Goal: Ask a question

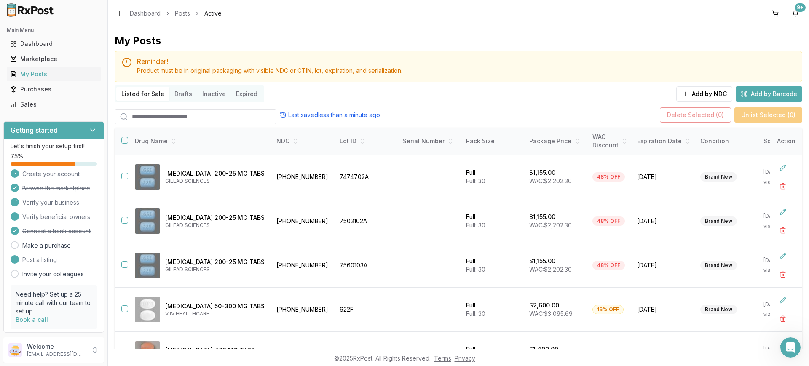
scroll to position [66, 0]
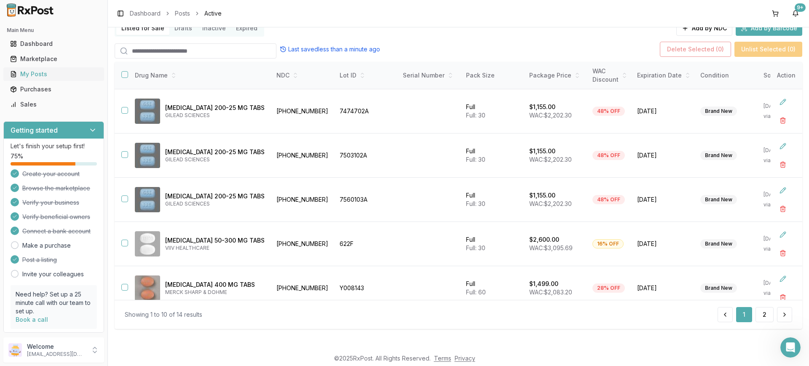
click at [59, 78] on div "My Posts" at bounding box center [53, 74] width 87 height 8
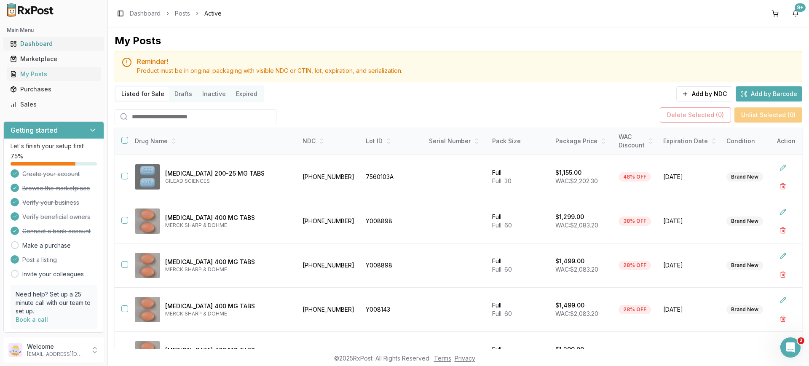
click at [52, 40] on div "Dashboard" at bounding box center [53, 44] width 87 height 8
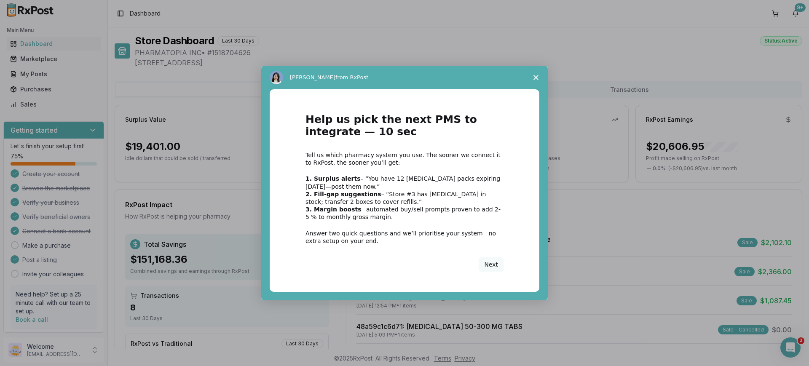
click at [533, 80] on span "Close survey" at bounding box center [536, 78] width 24 height 24
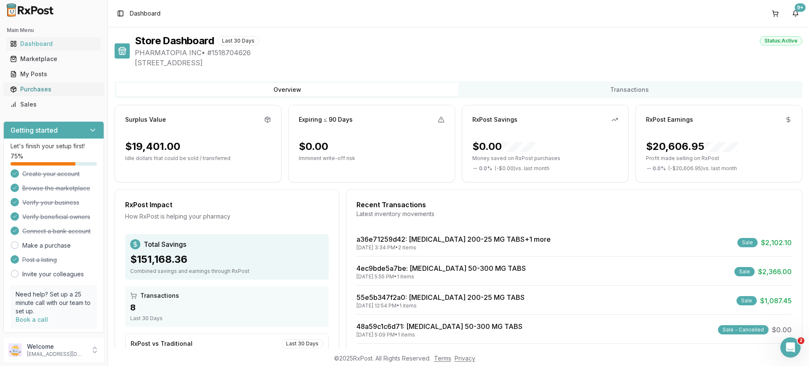
click at [51, 86] on div "Purchases" at bounding box center [53, 89] width 87 height 8
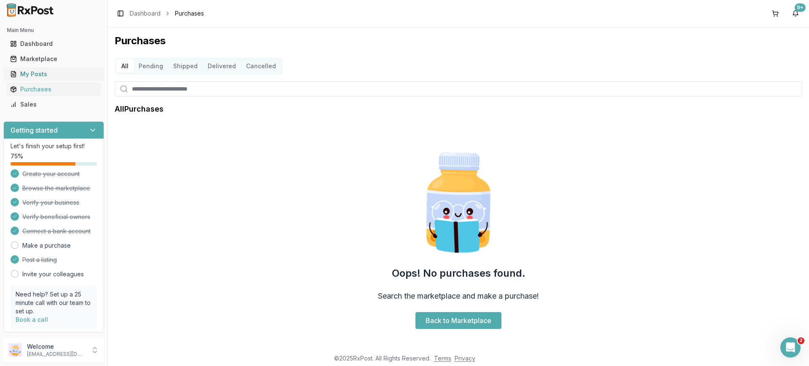
click at [62, 78] on div "My Posts" at bounding box center [53, 74] width 87 height 8
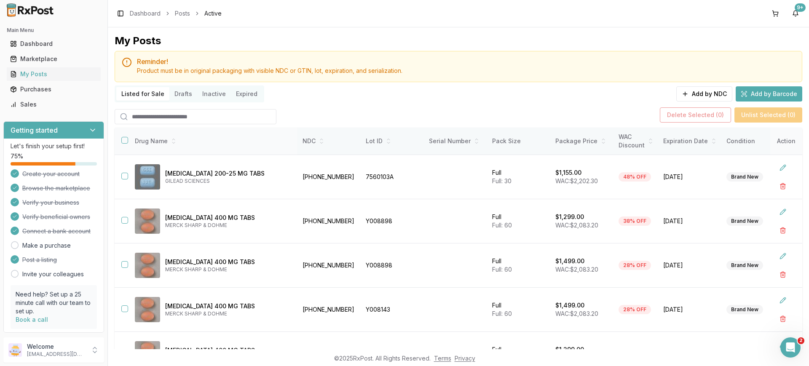
click at [125, 140] on button "button" at bounding box center [124, 140] width 7 height 7
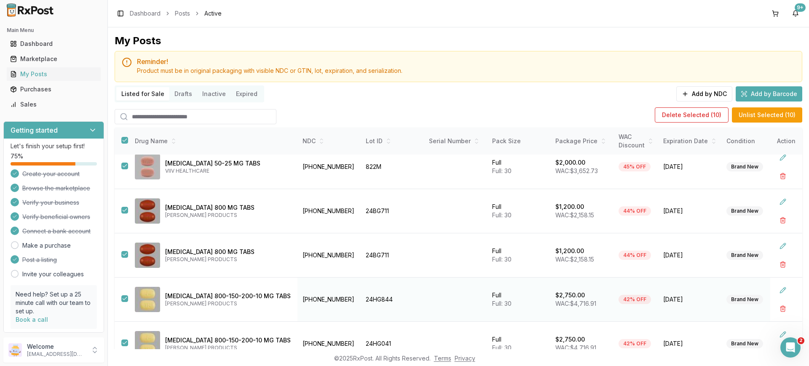
scroll to position [66, 0]
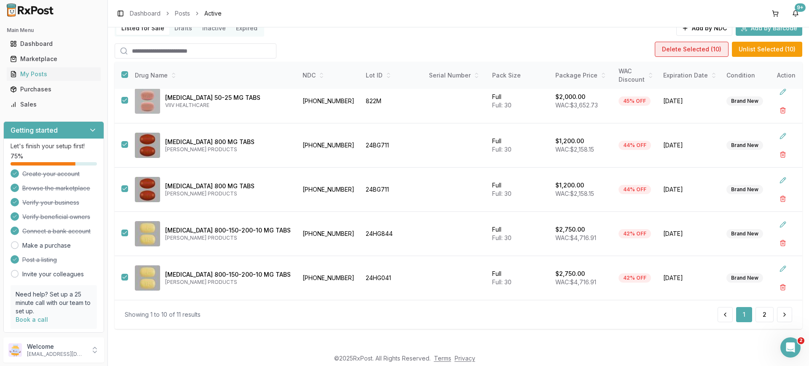
click at [695, 55] on button "Delete Selected ( 10 )" at bounding box center [692, 49] width 74 height 15
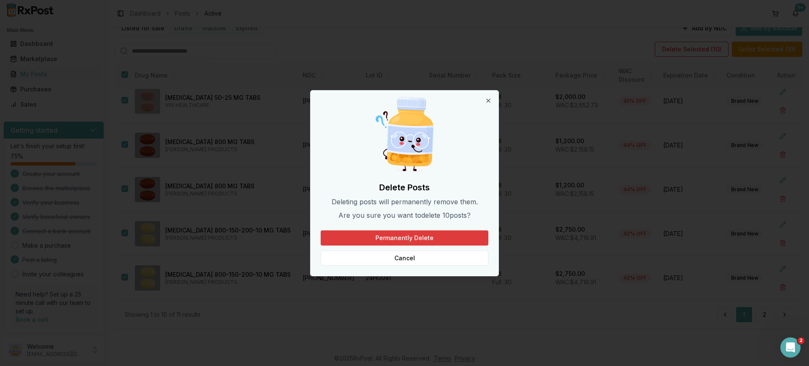
click at [427, 242] on button "Permanently Delete" at bounding box center [405, 237] width 168 height 15
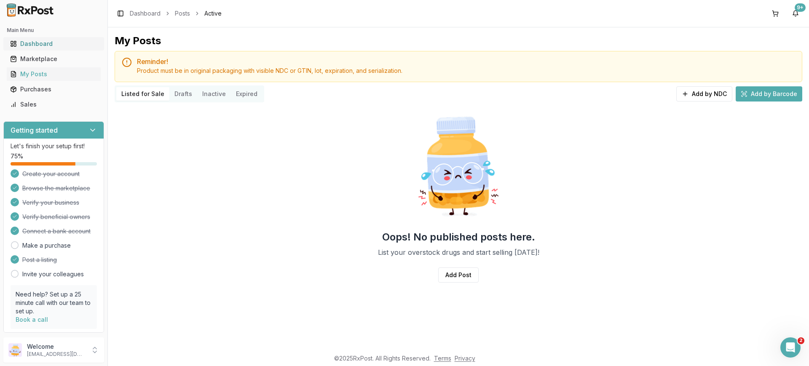
click at [45, 44] on div "Dashboard" at bounding box center [53, 44] width 87 height 8
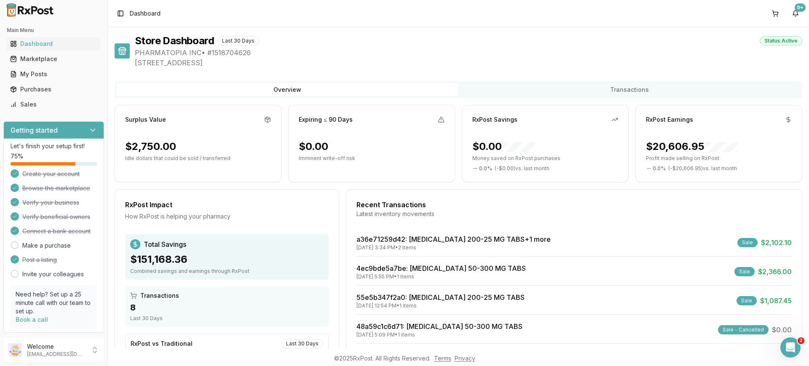
click at [243, 38] on div "Last 30 Days" at bounding box center [238, 40] width 42 height 9
click at [500, 91] on button "Transactions" at bounding box center [629, 89] width 342 height 13
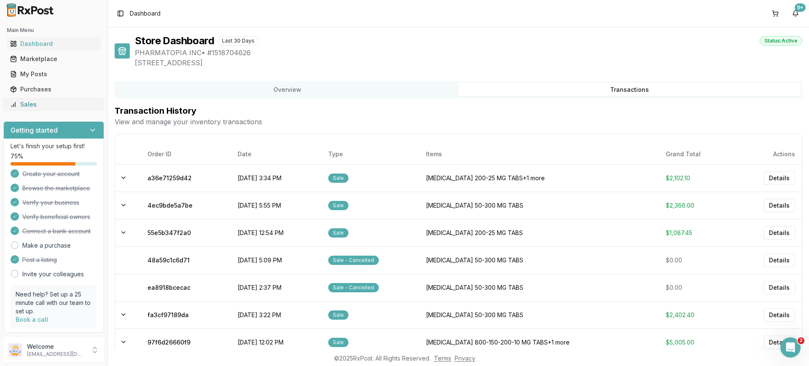
click at [31, 108] on div "Sales" at bounding box center [53, 104] width 87 height 8
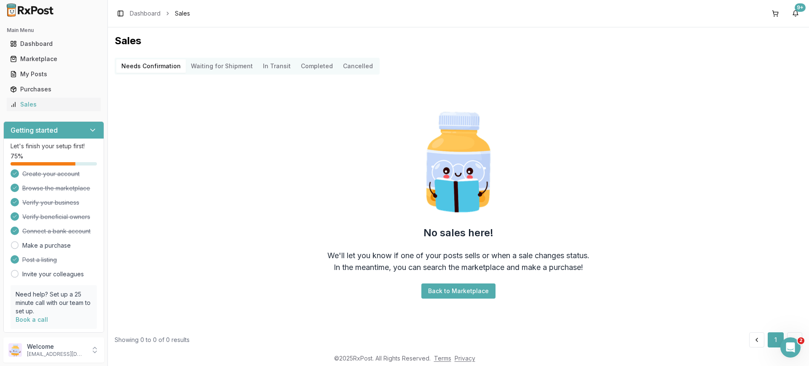
click at [320, 69] on button "Completed" at bounding box center [317, 65] width 42 height 13
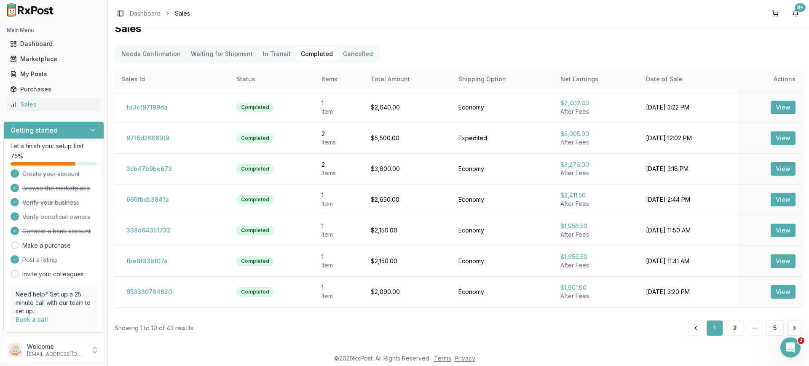
click at [92, 127] on icon at bounding box center [92, 130] width 8 height 8
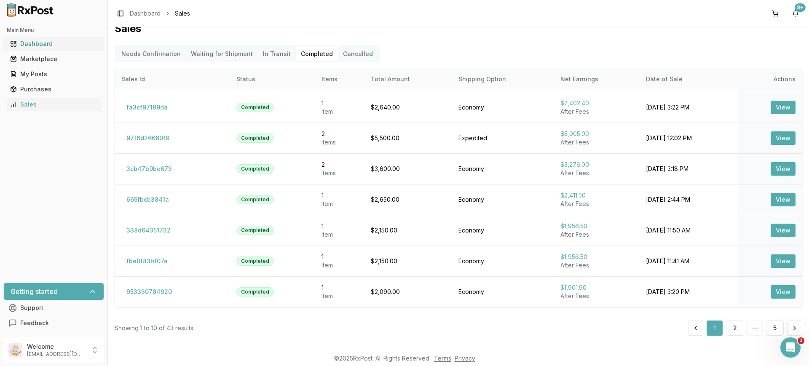
click at [49, 40] on div "Dashboard" at bounding box center [53, 44] width 87 height 8
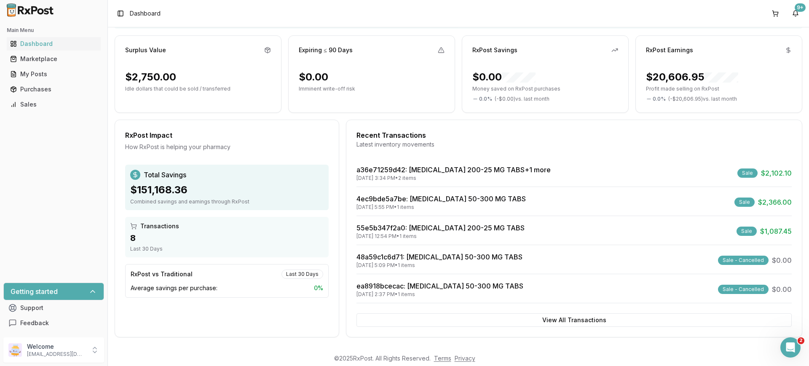
scroll to position [71, 0]
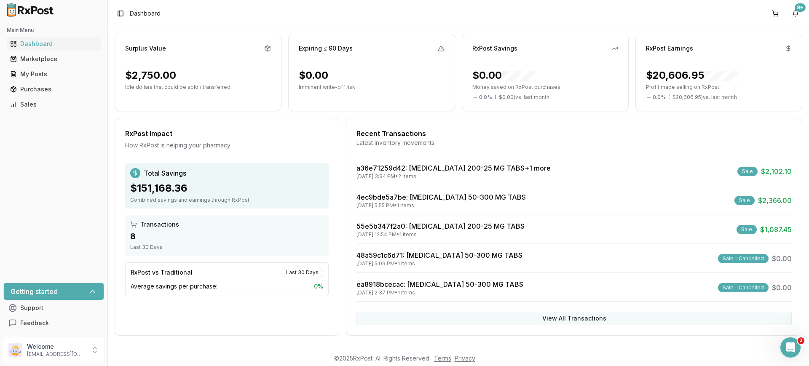
click at [479, 313] on button "View All Transactions" at bounding box center [573, 318] width 435 height 13
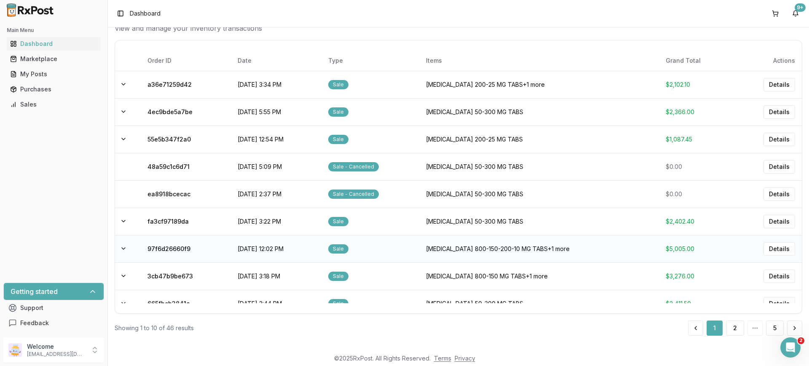
scroll to position [0, 0]
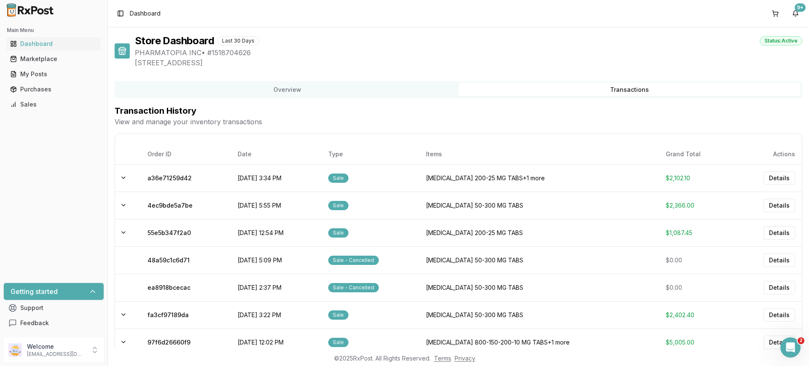
click at [250, 39] on div "Last 30 Days" at bounding box center [238, 40] width 42 height 9
click at [179, 70] on div "Store Dashboard Last 30 Days Status: Active PHARMATOPIA INC • # 1518704626 98 M…" at bounding box center [458, 231] width 687 height 395
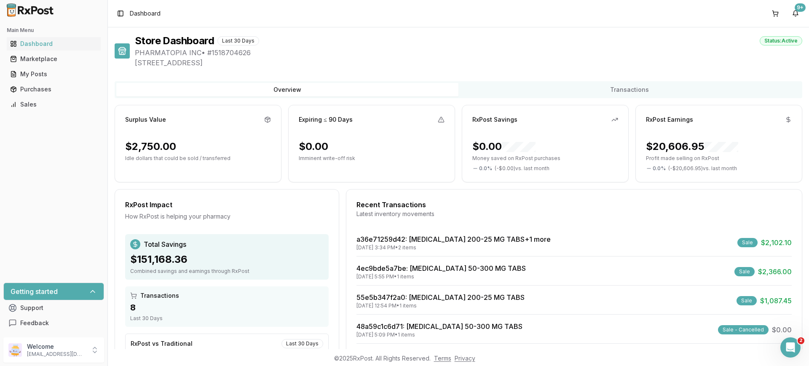
click at [296, 83] on button "Overview" at bounding box center [287, 89] width 342 height 13
click at [594, 86] on button "Transactions" at bounding box center [629, 89] width 342 height 13
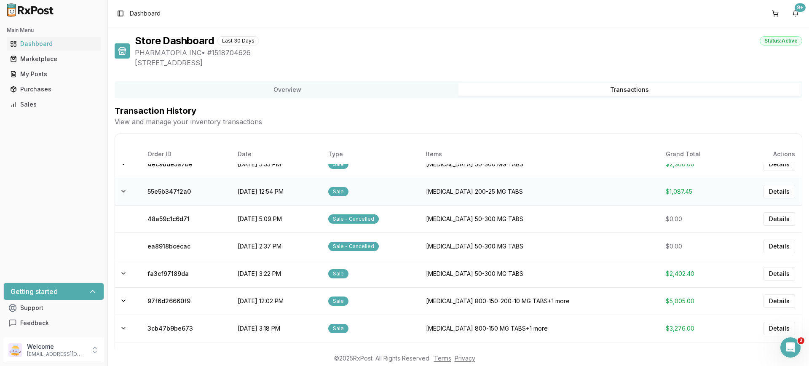
scroll to position [94, 0]
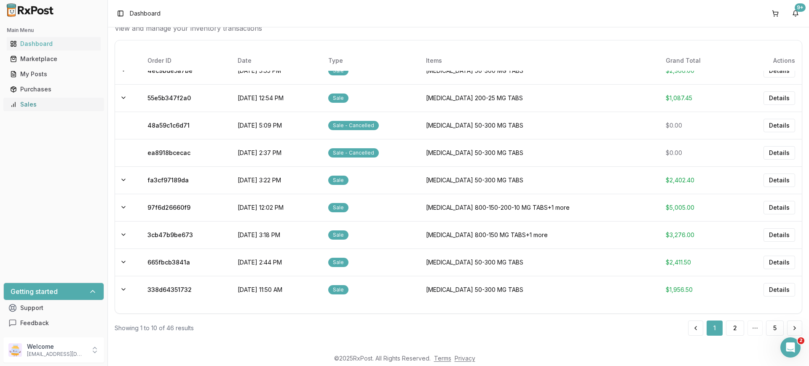
click at [48, 103] on div "Sales" at bounding box center [53, 104] width 87 height 8
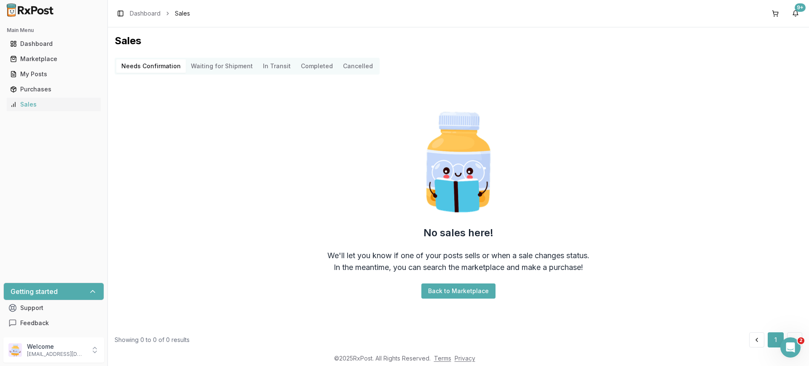
click at [346, 68] on button "Cancelled" at bounding box center [358, 65] width 40 height 13
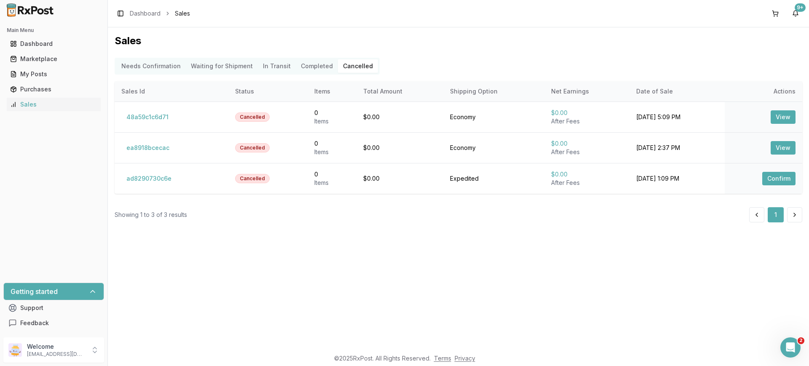
click at [285, 61] on Transit "In Transit" at bounding box center [277, 65] width 38 height 13
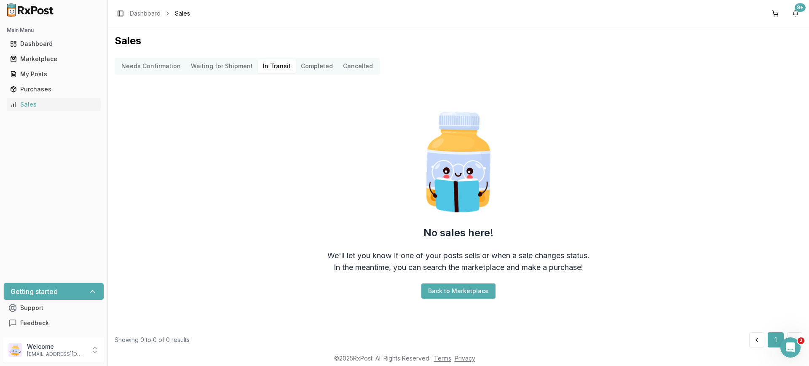
click at [234, 70] on Shipment "Waiting for Shipment" at bounding box center [222, 65] width 72 height 13
click at [165, 71] on Confirmation "Needs Confirmation" at bounding box center [151, 65] width 70 height 13
click at [51, 311] on button "Support" at bounding box center [53, 307] width 101 height 15
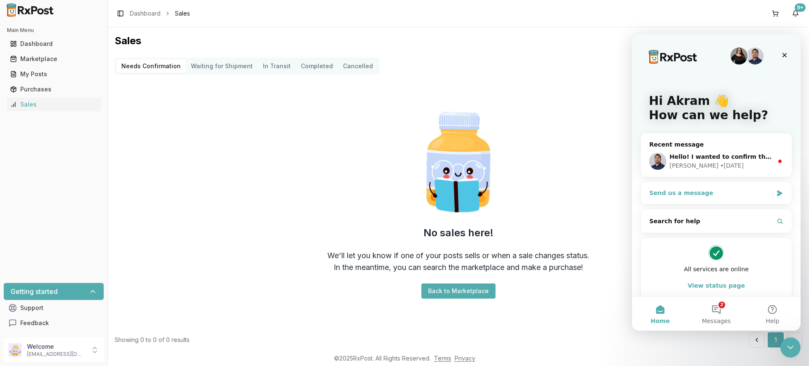
click at [731, 190] on div "Send us a message" at bounding box center [710, 193] width 123 height 9
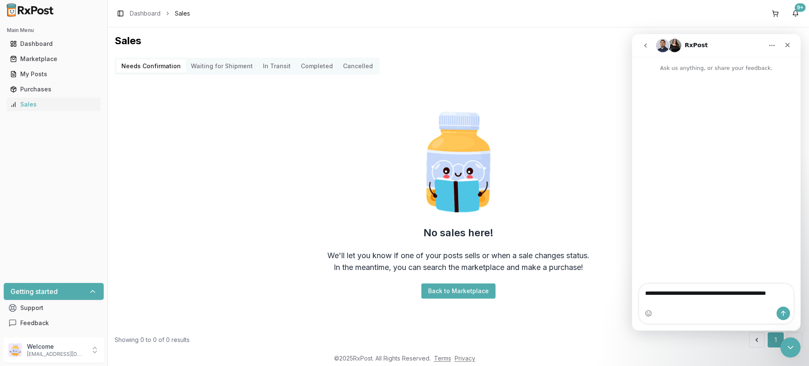
type textarea "**********"
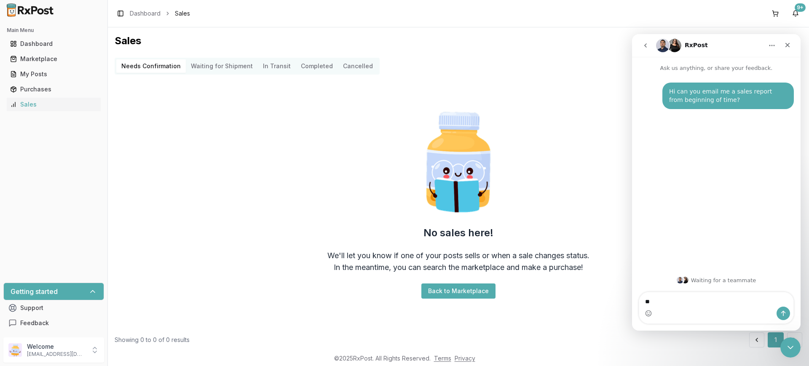
type textarea "*"
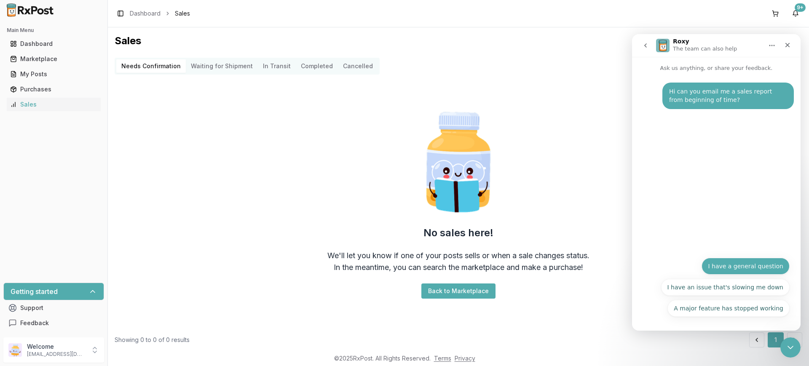
click at [759, 266] on button "I have a general question" at bounding box center [745, 266] width 88 height 17
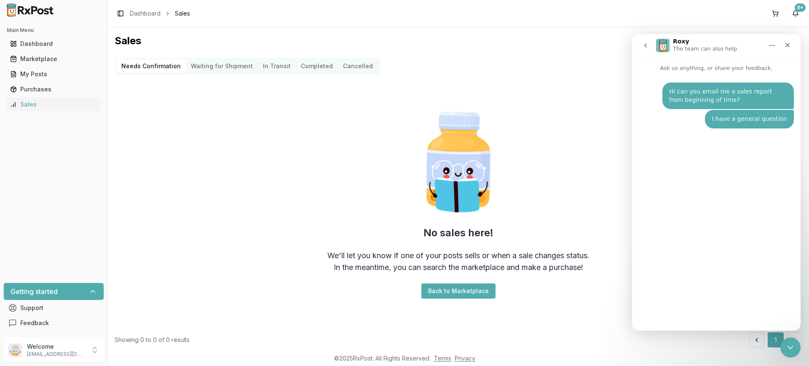
click at [703, 93] on div "Hi can you email me a sales report from beginning of time?" at bounding box center [728, 96] width 118 height 16
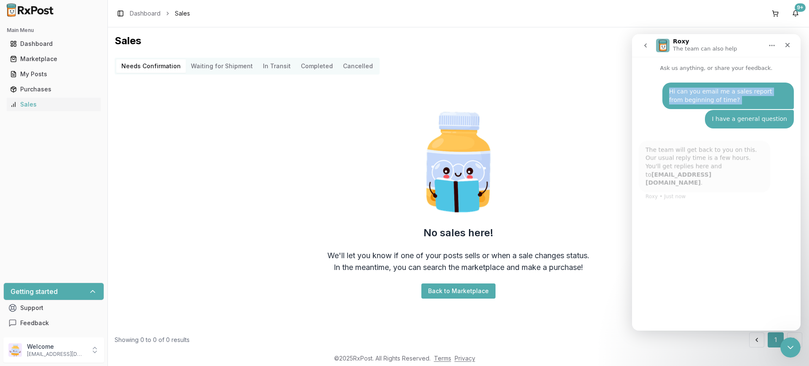
click at [703, 93] on div "Hi can you email me a sales report from beginning of time?" at bounding box center [728, 96] width 118 height 16
